Goal: Transaction & Acquisition: Purchase product/service

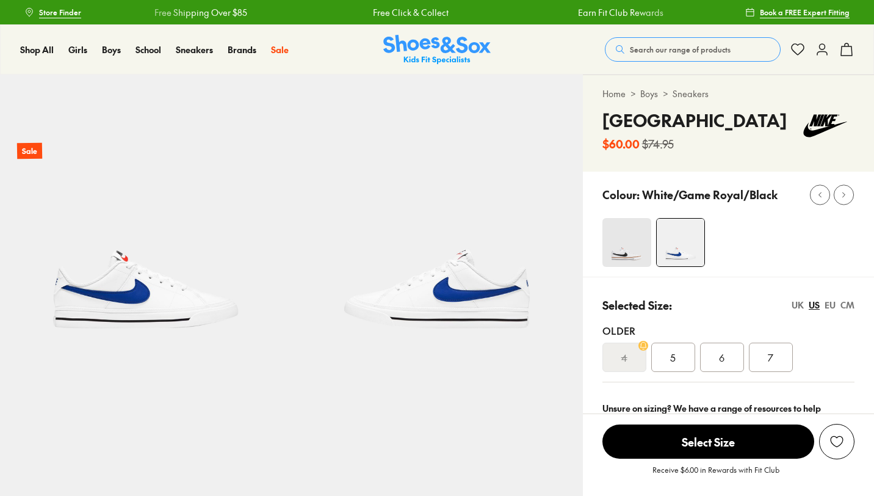
select select "*"
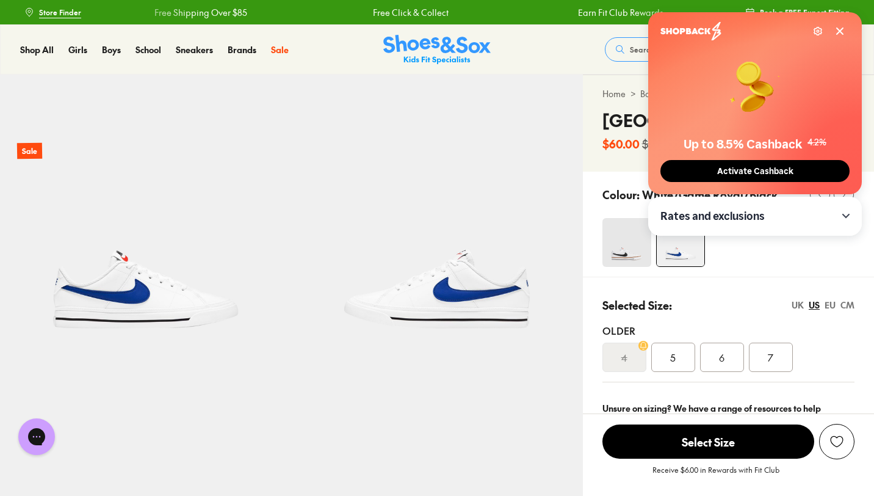
click at [758, 372] on div "7" at bounding box center [771, 356] width 44 height 29
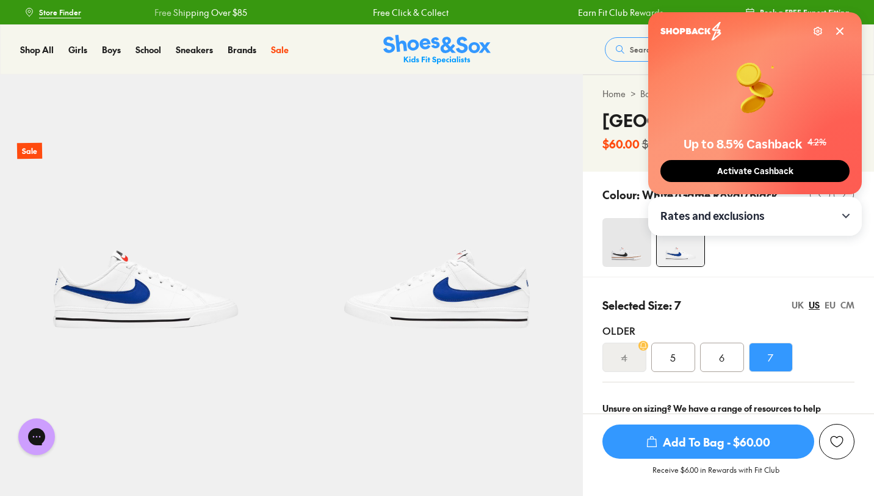
click at [835, 34] on icon at bounding box center [840, 31] width 10 height 10
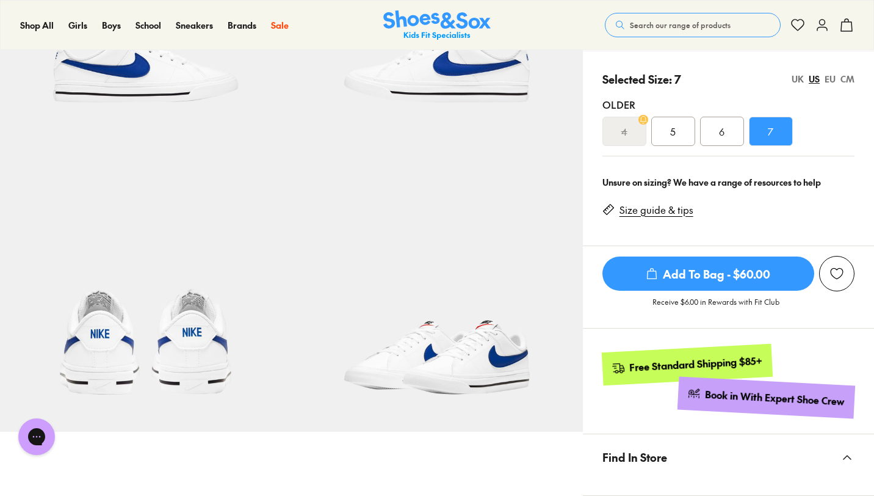
scroll to position [228, 0]
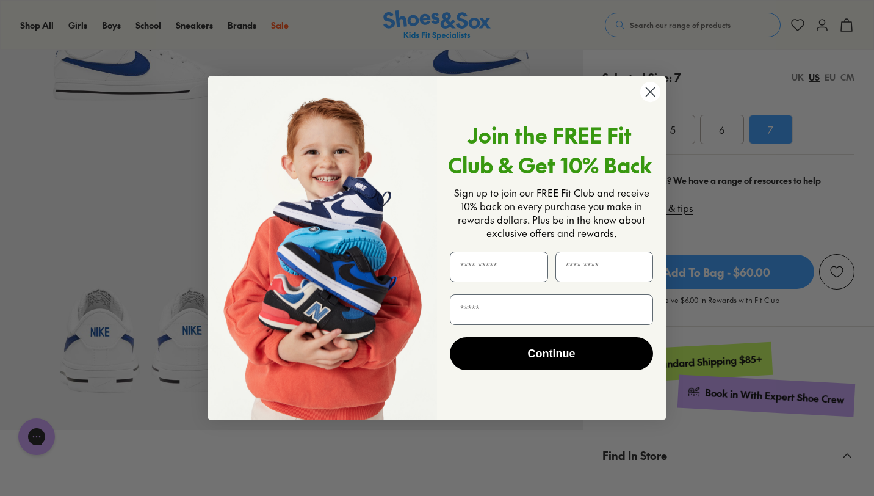
click at [652, 85] on circle "Close dialog" at bounding box center [650, 92] width 20 height 20
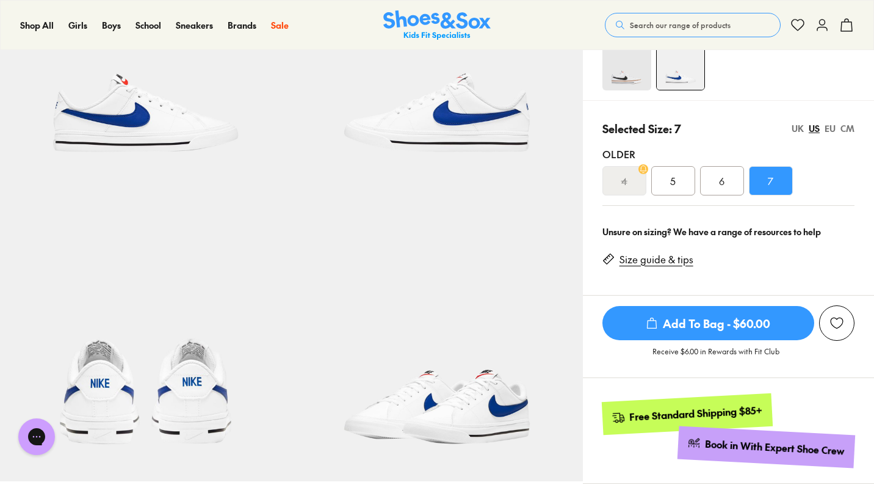
scroll to position [173, 0]
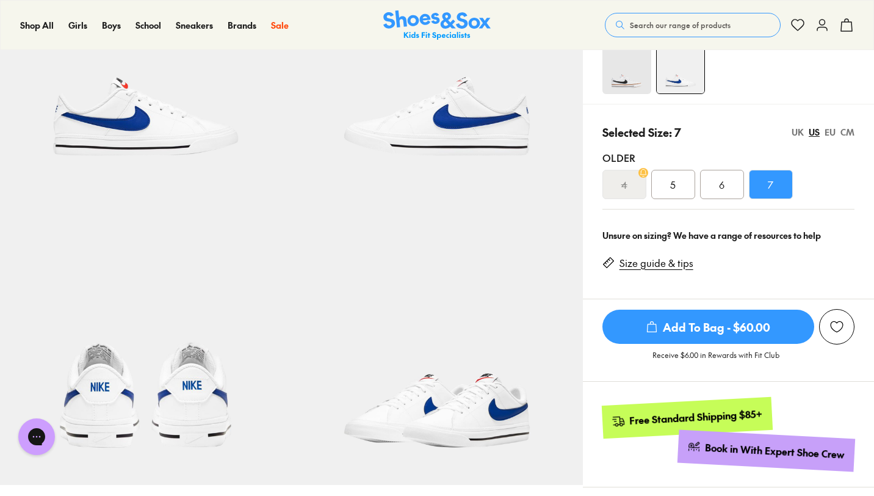
click at [797, 139] on div "UK" at bounding box center [798, 132] width 12 height 13
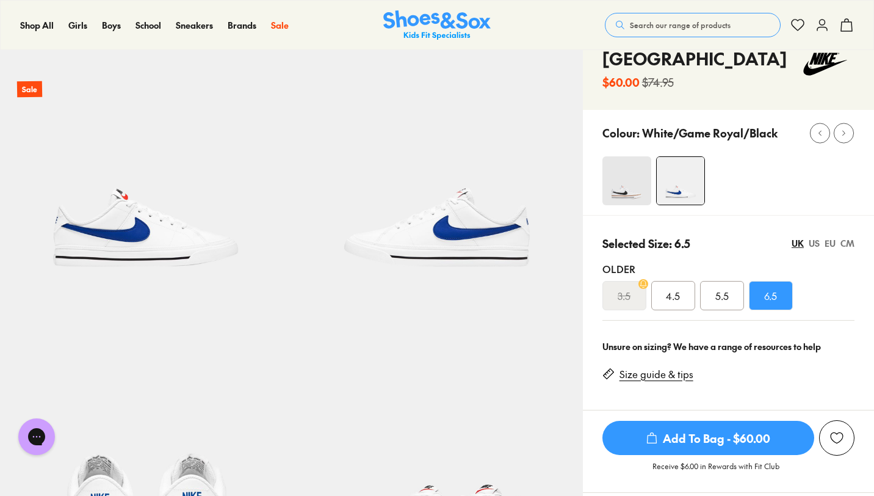
scroll to position [68, 0]
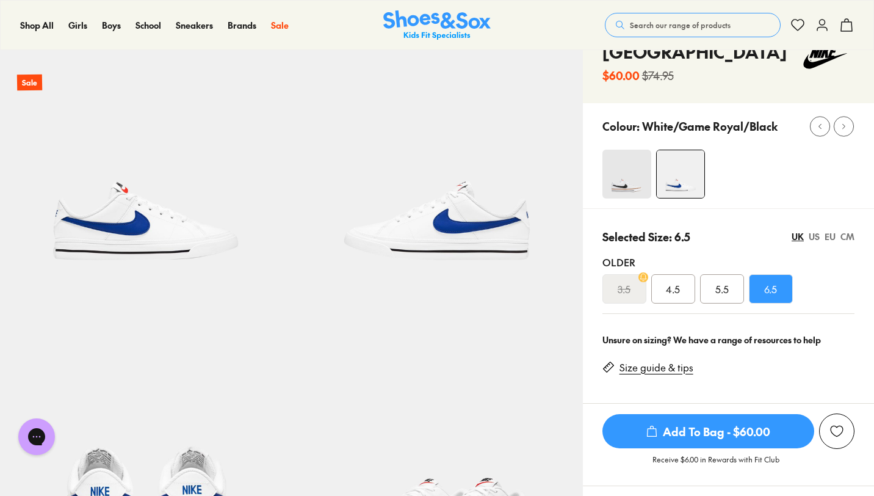
click at [732, 438] on span "Add To Bag - $60.00" at bounding box center [708, 431] width 212 height 34
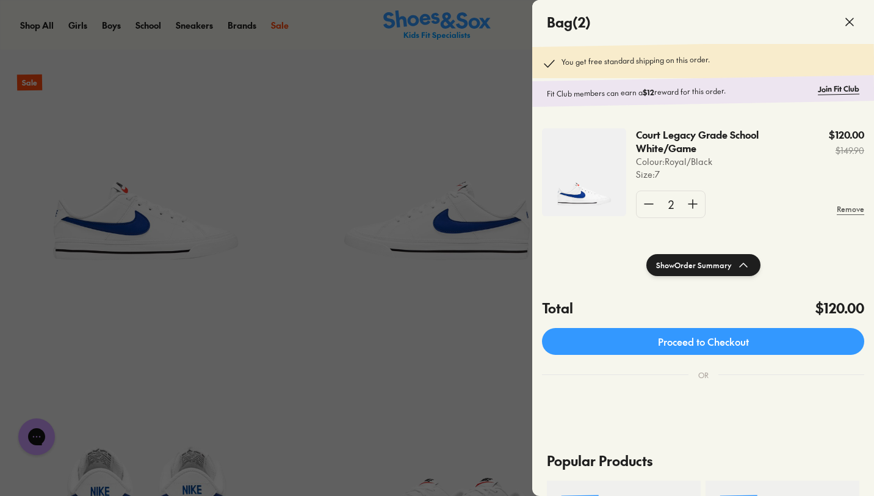
click at [481, 326] on div at bounding box center [437, 248] width 874 height 496
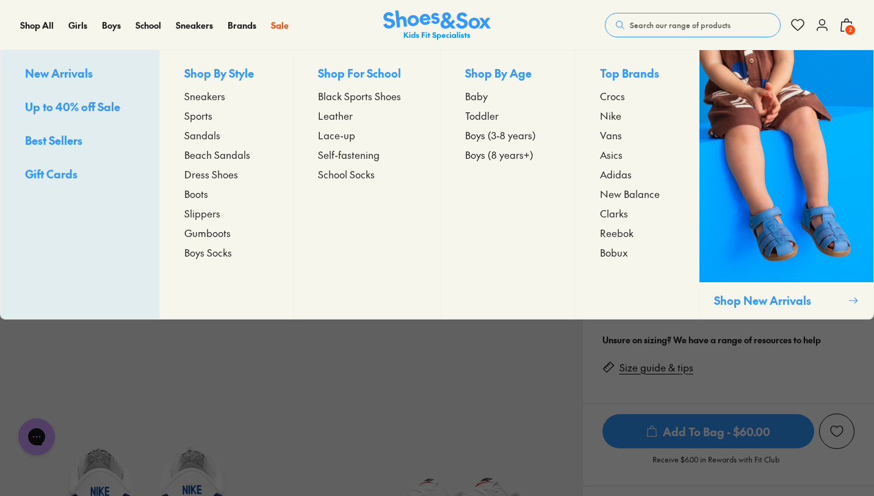
click at [215, 96] on span "Sneakers" at bounding box center [204, 95] width 41 height 15
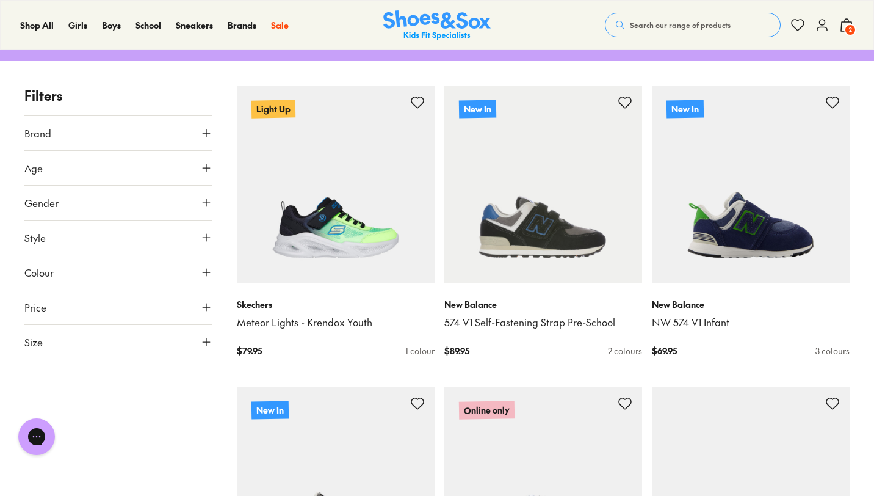
scroll to position [190, 0]
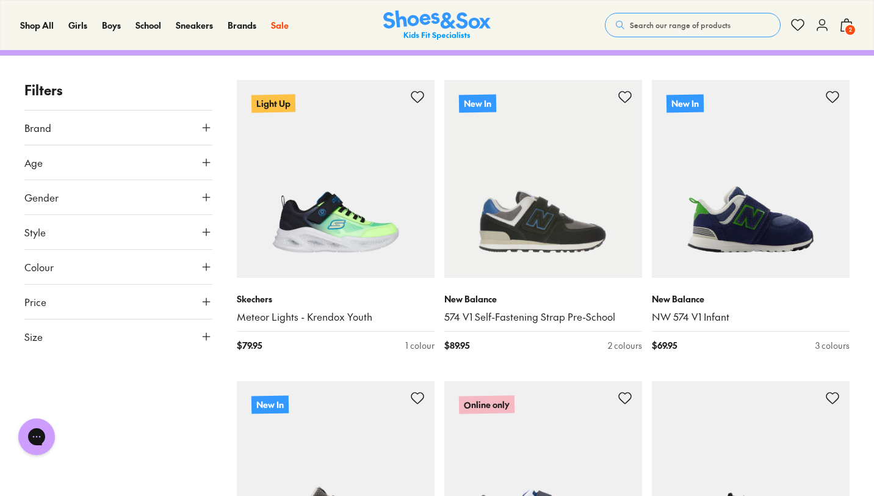
click at [206, 270] on use at bounding box center [206, 266] width 7 height 7
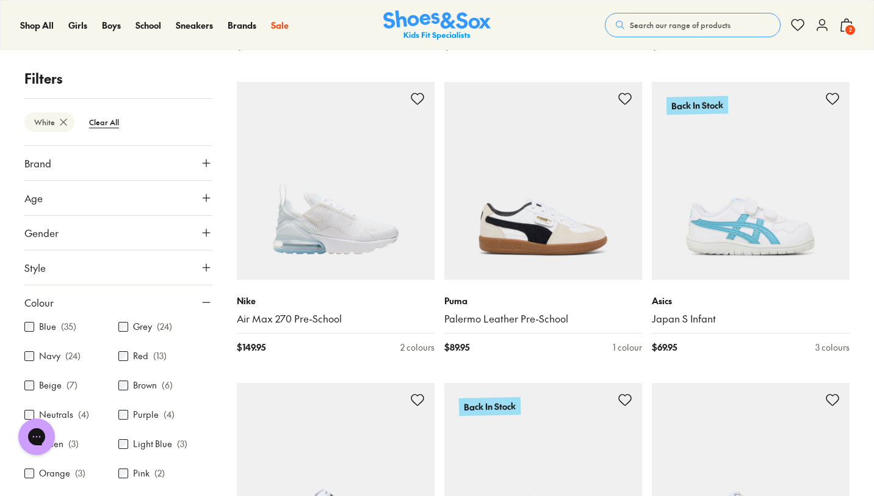
scroll to position [128, 0]
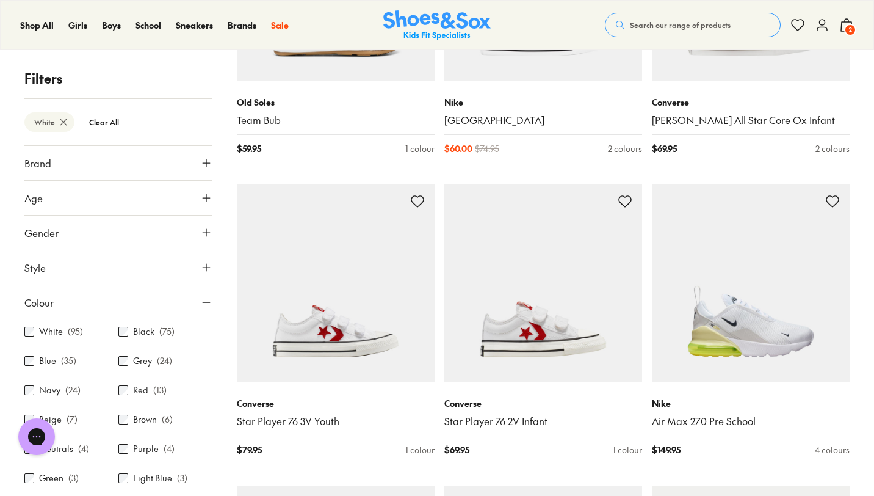
scroll to position [3712, 0]
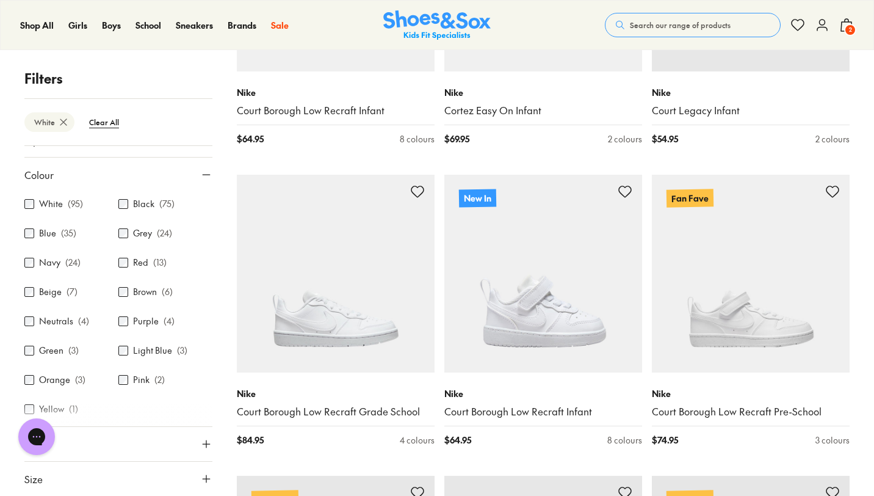
scroll to position [34, 0]
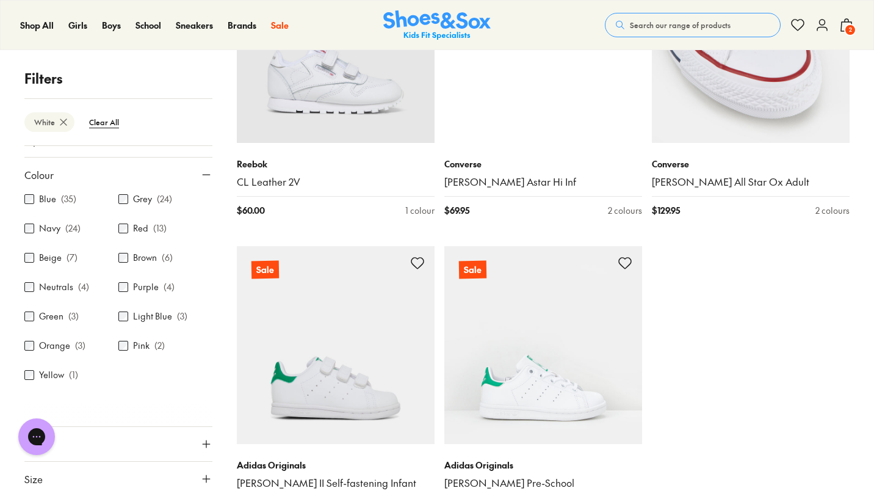
scroll to position [9383, 0]
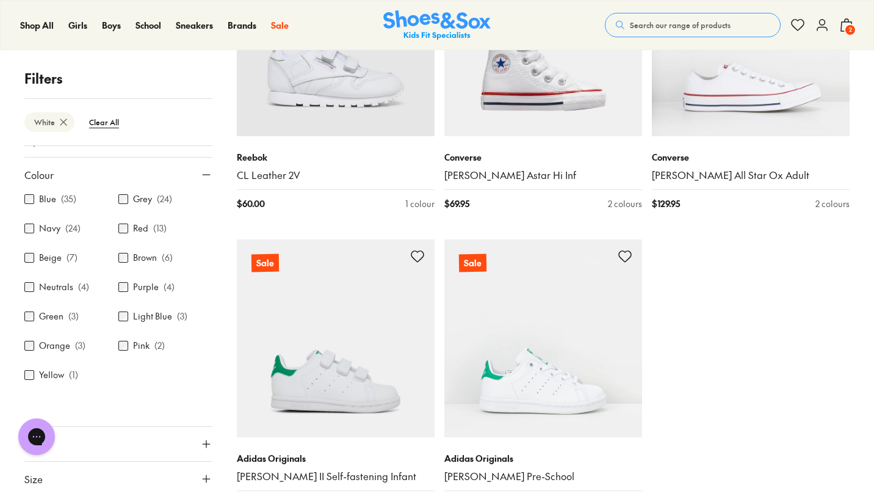
click at [161, 441] on button "Price" at bounding box center [118, 444] width 188 height 34
click at [203, 168] on icon at bounding box center [206, 174] width 12 height 12
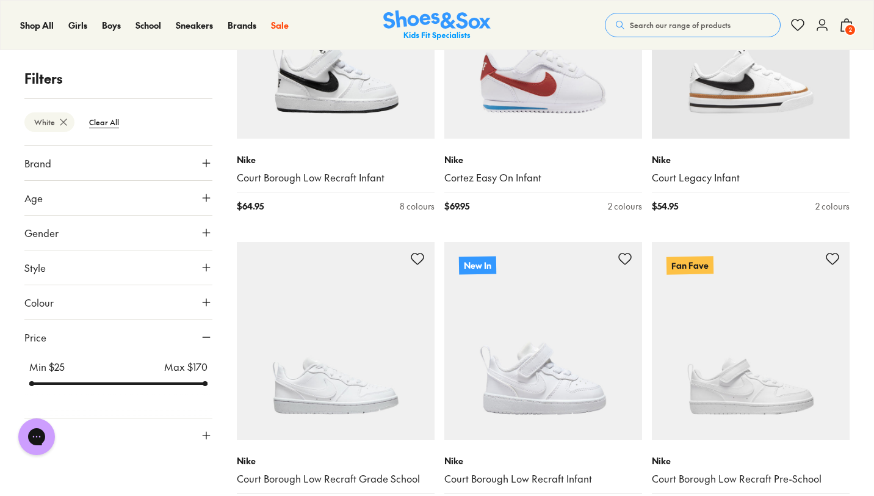
scroll to position [326, 0]
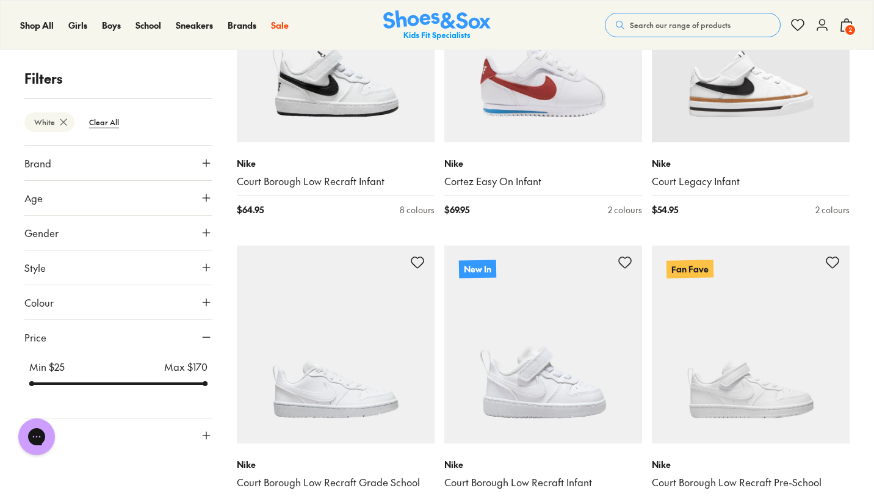
click at [201, 434] on icon at bounding box center [206, 435] width 12 height 12
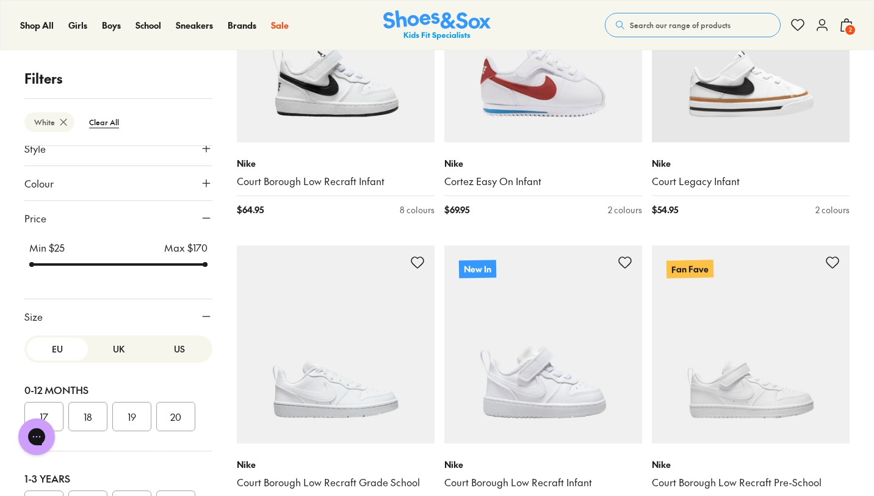
scroll to position [0, 0]
click at [159, 350] on button "US" at bounding box center [179, 352] width 61 height 23
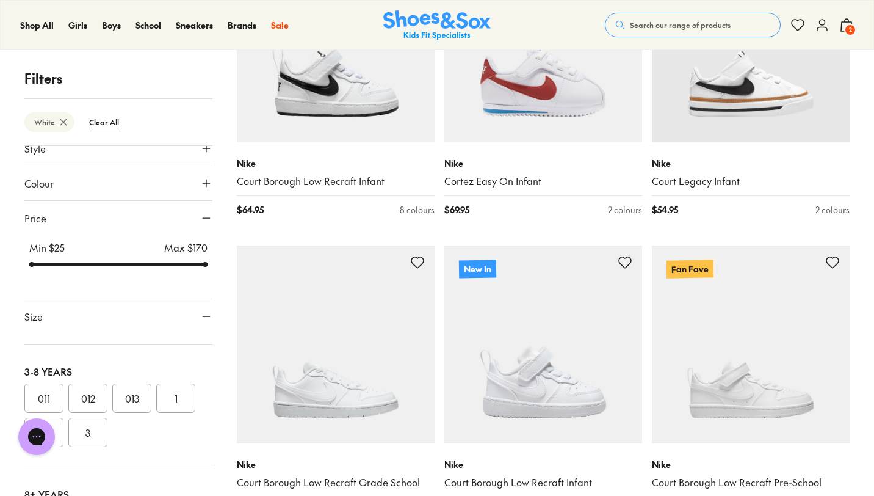
scroll to position [242, 0]
click at [175, 396] on button "1" at bounding box center [175, 388] width 39 height 29
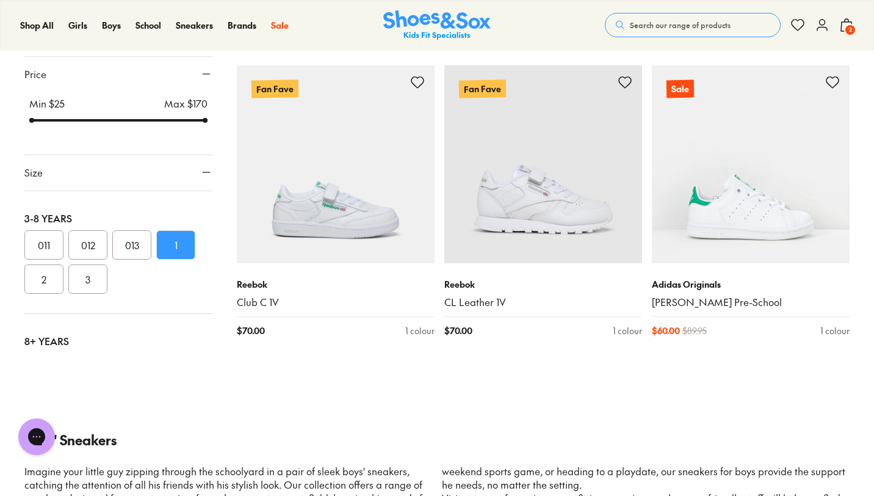
scroll to position [2339, 0]
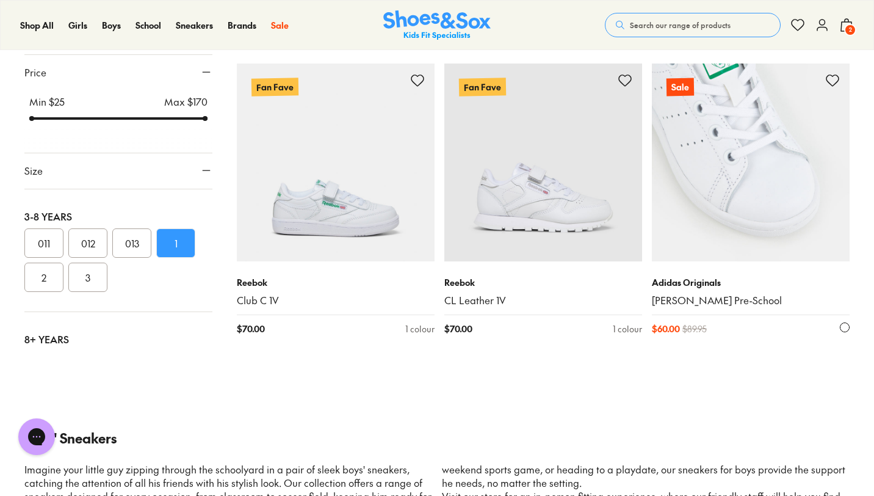
click at [727, 173] on img at bounding box center [751, 162] width 198 height 198
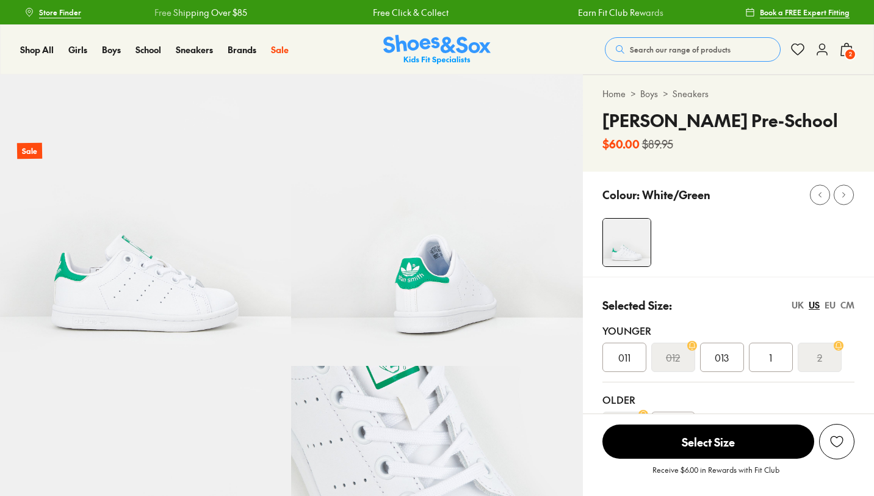
select select "*"
click at [771, 353] on span "1" at bounding box center [770, 357] width 3 height 15
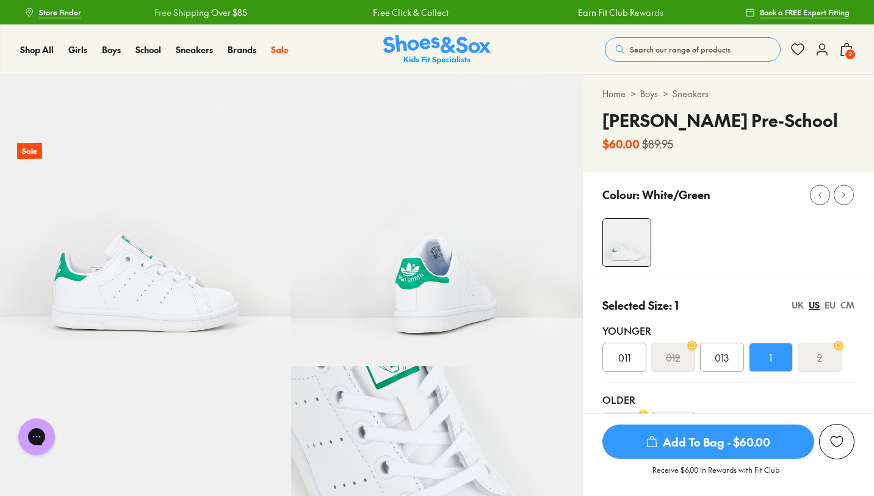
click at [674, 444] on span "Add To Bag - $60.00" at bounding box center [708, 441] width 212 height 34
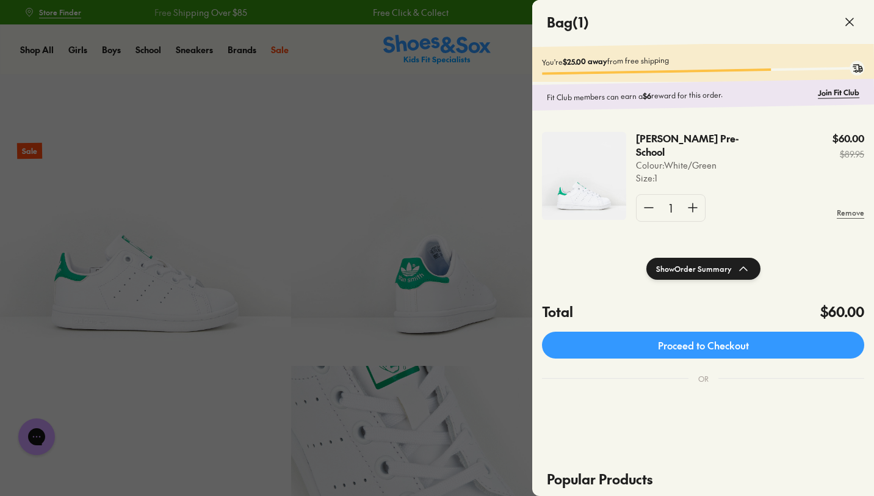
click at [488, 146] on div at bounding box center [437, 248] width 874 height 496
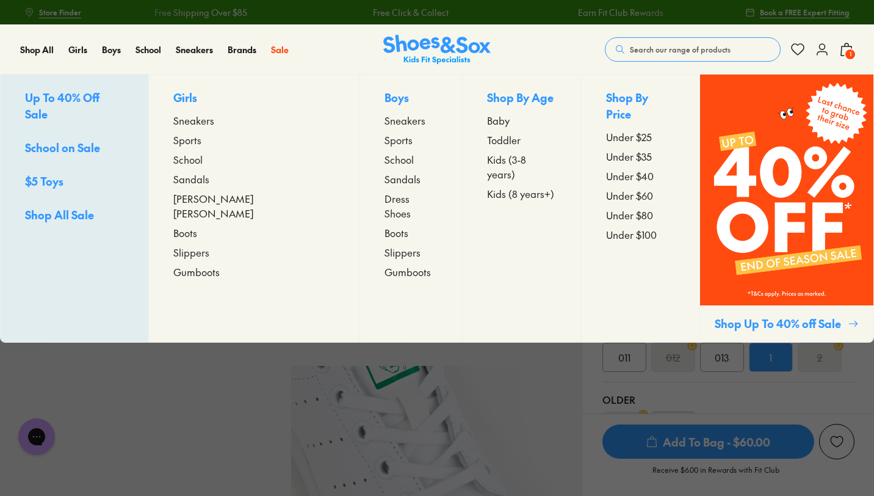
click at [384, 120] on span "Sneakers" at bounding box center [404, 120] width 41 height 15
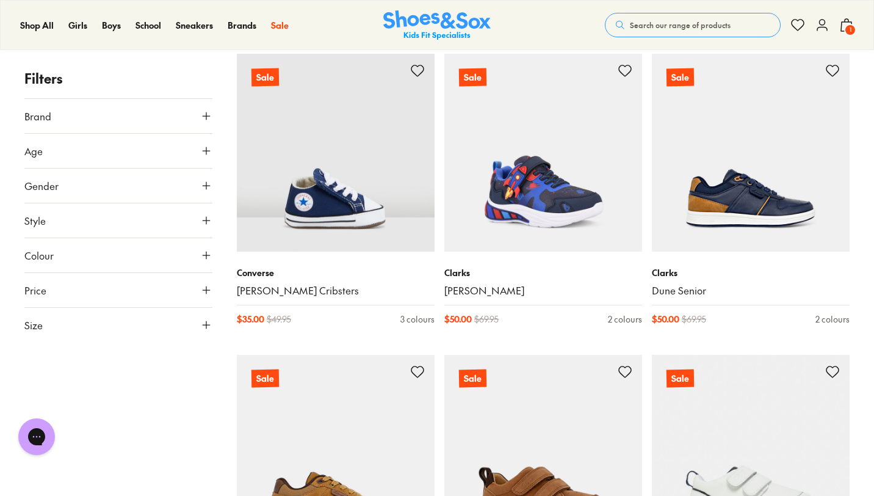
scroll to position [193, 0]
click at [207, 325] on use at bounding box center [206, 324] width 7 height 7
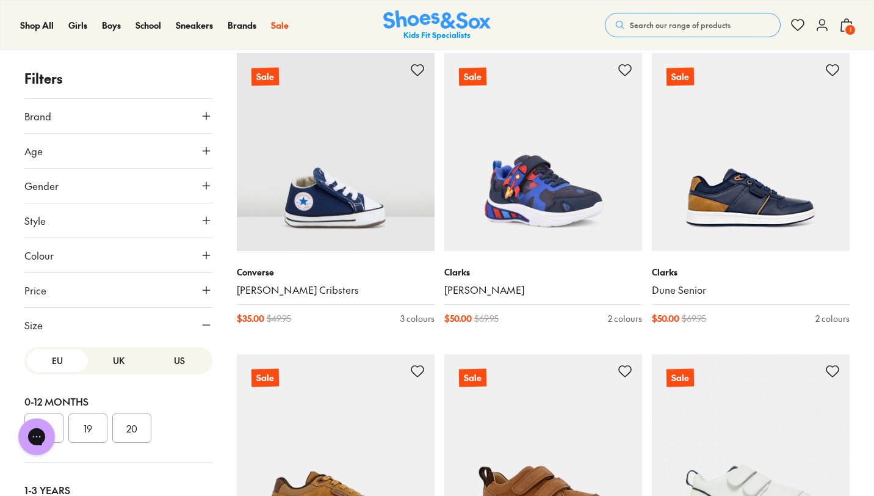
click at [163, 353] on button "US" at bounding box center [179, 360] width 61 height 23
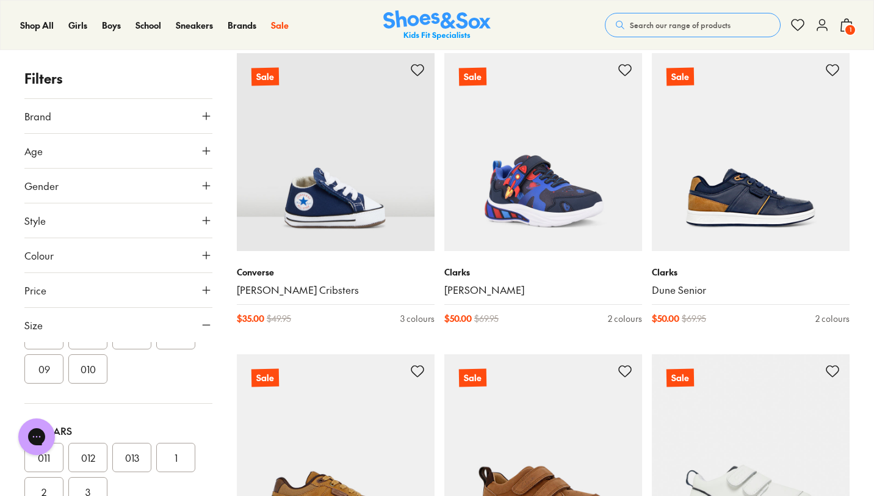
scroll to position [215, 0]
click at [171, 416] on button "1" at bounding box center [175, 423] width 39 height 29
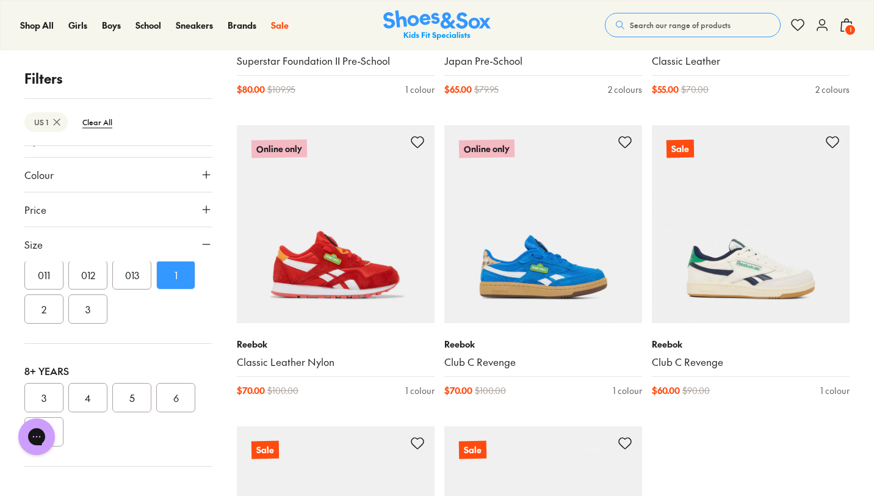
scroll to position [424, 0]
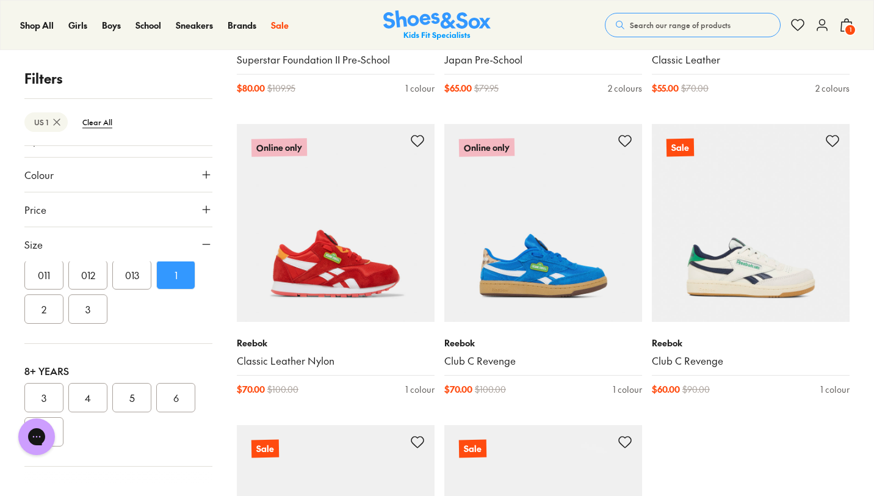
click at [62, 433] on button "7" at bounding box center [43, 431] width 39 height 29
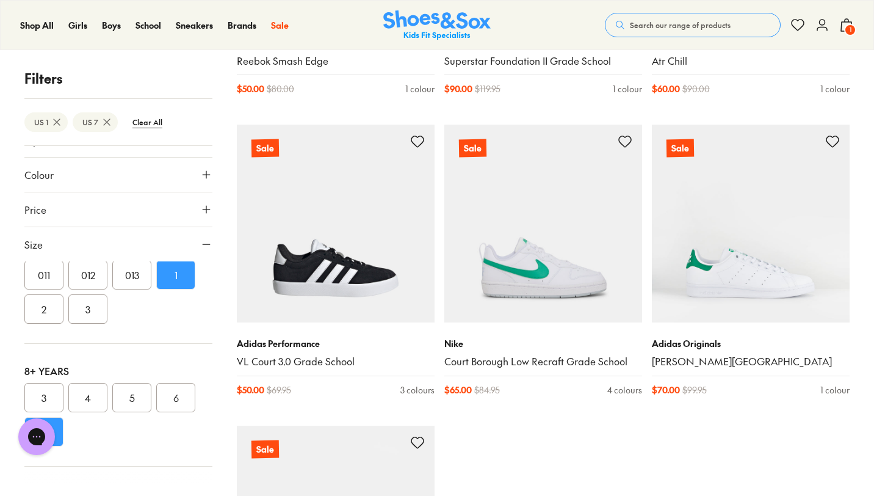
scroll to position [2229, 0]
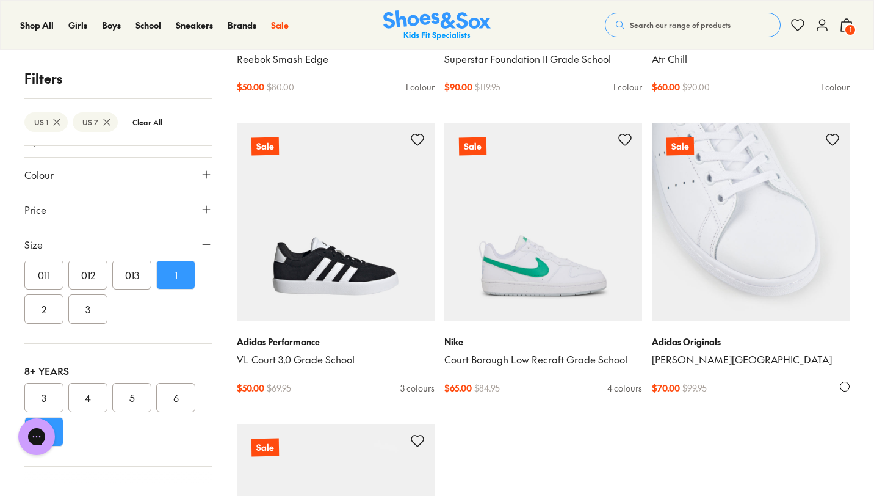
click at [705, 239] on img at bounding box center [751, 222] width 198 height 198
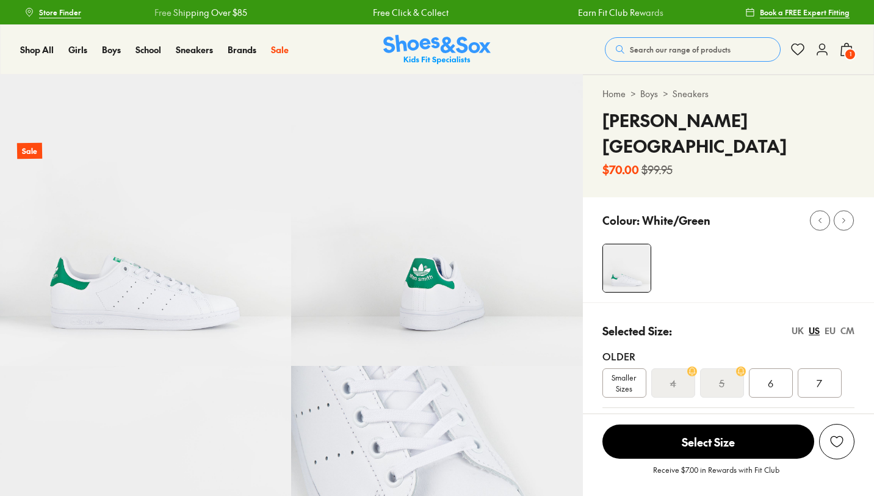
select select "*"
